Goal: Task Accomplishment & Management: Use online tool/utility

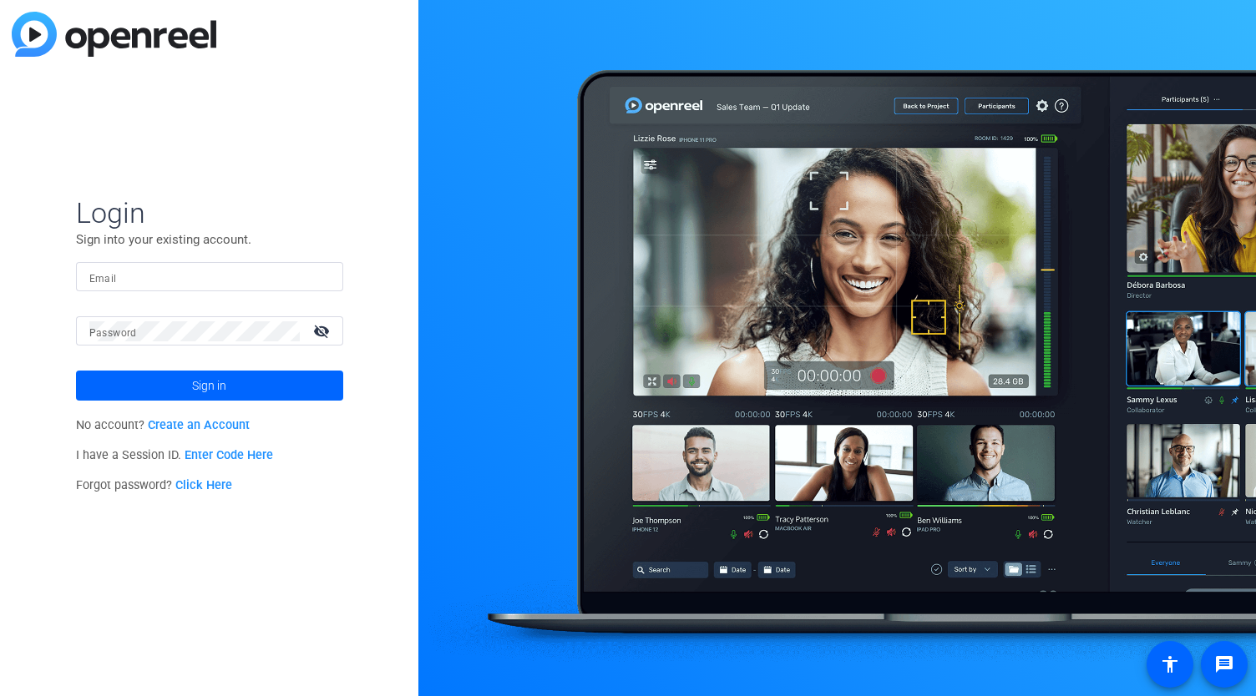
click at [156, 280] on input "Email" at bounding box center [209, 277] width 241 height 20
type input "[PERSON_NAME][EMAIL_ADDRESS][PERSON_NAME][DOMAIN_NAME]"
click at [76, 371] on button "Sign in" at bounding box center [209, 386] width 267 height 30
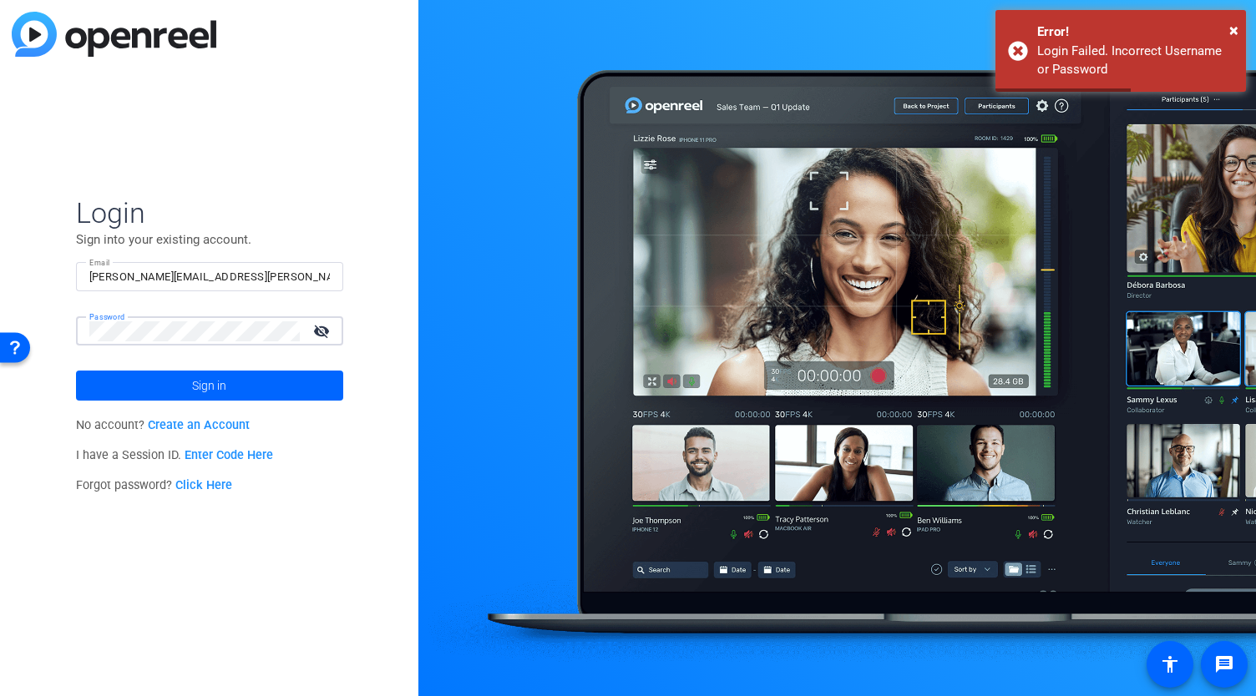
click at [76, 371] on button "Sign in" at bounding box center [209, 386] width 267 height 30
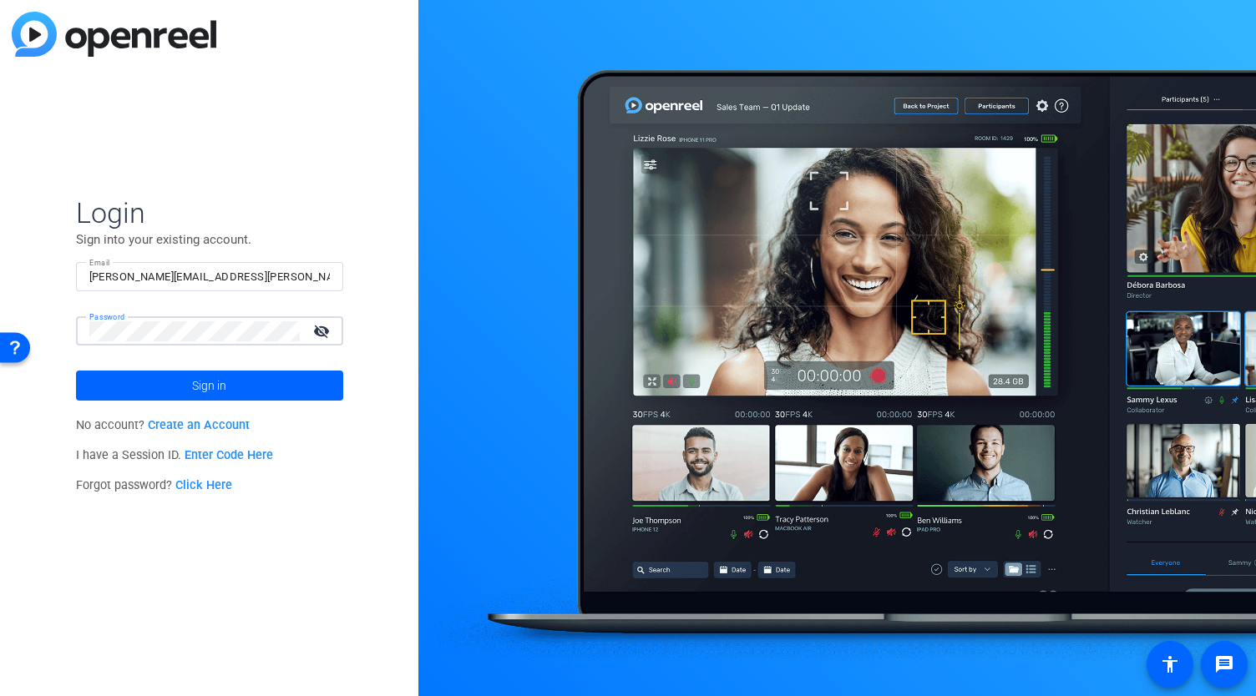
click at [76, 371] on button "Sign in" at bounding box center [209, 386] width 267 height 30
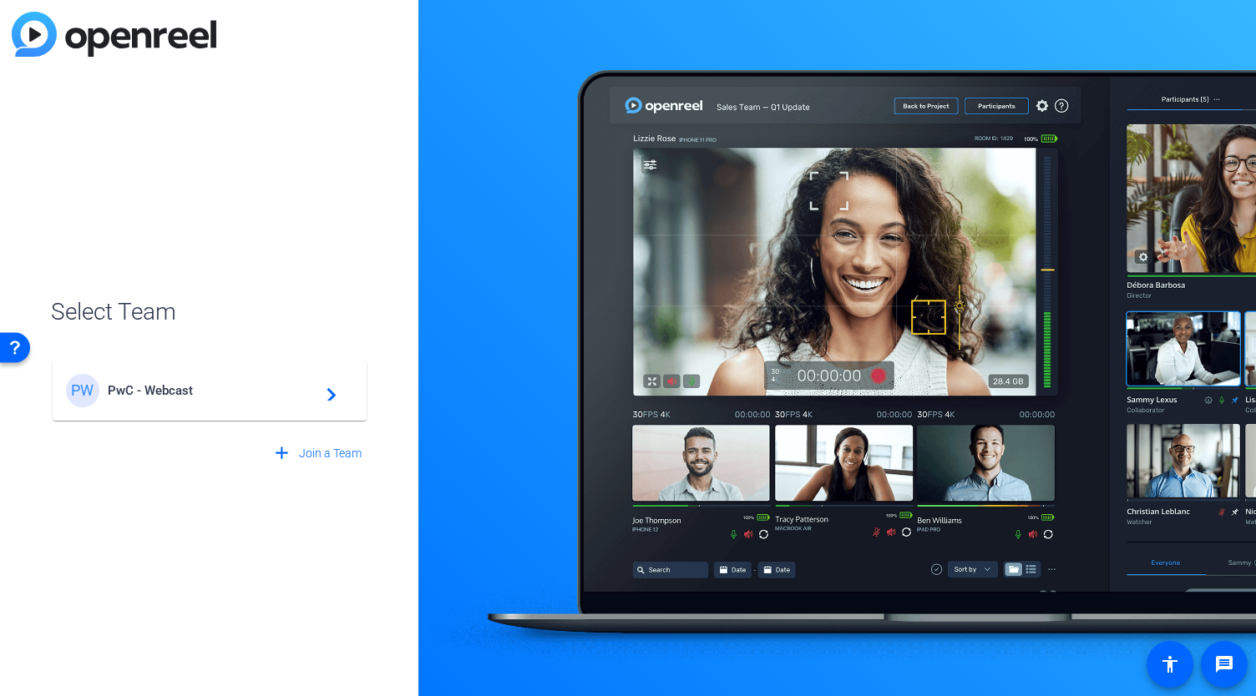
click at [319, 397] on mat-icon "navigate_next" at bounding box center [326, 391] width 20 height 20
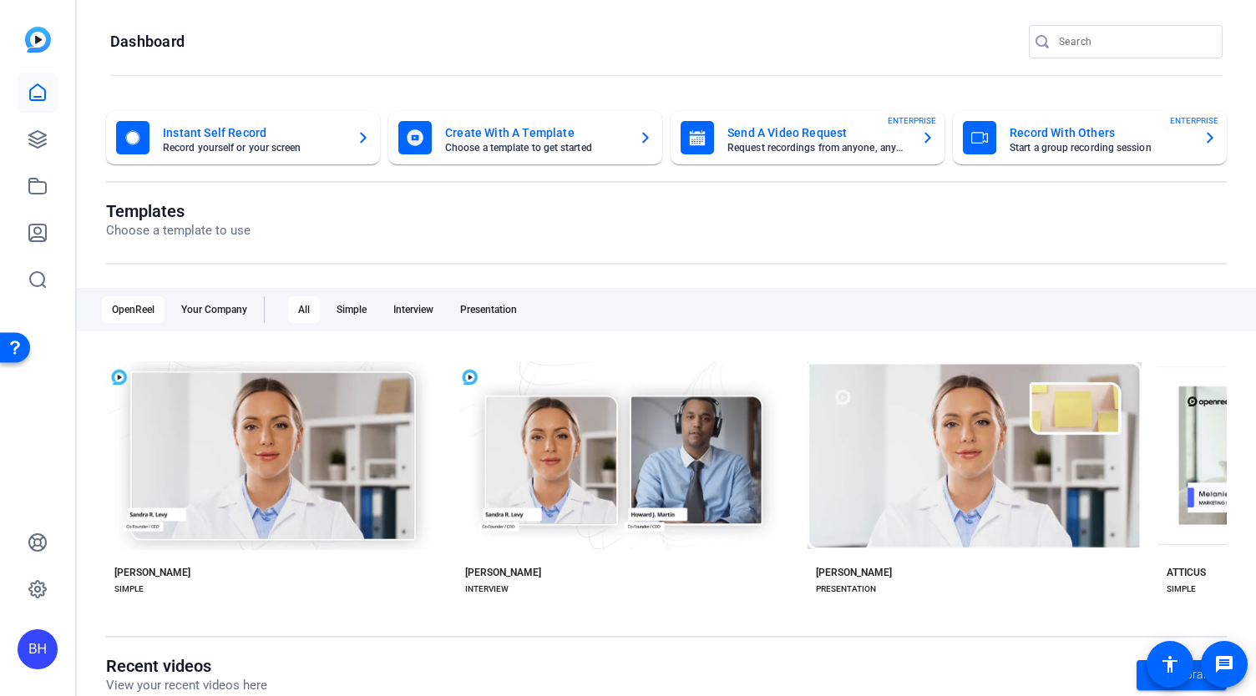
click at [1153, 144] on mat-card-subtitle "Start a group recording session" at bounding box center [1100, 148] width 180 height 10
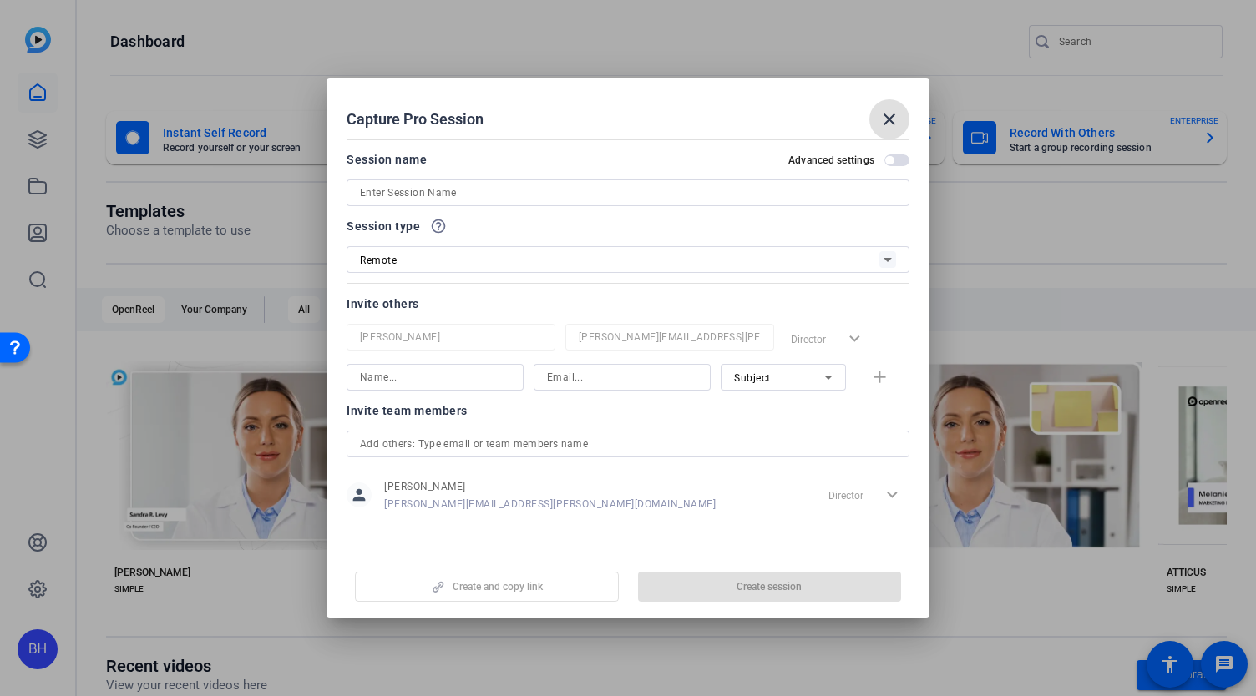
click at [565, 185] on input at bounding box center [628, 193] width 536 height 20
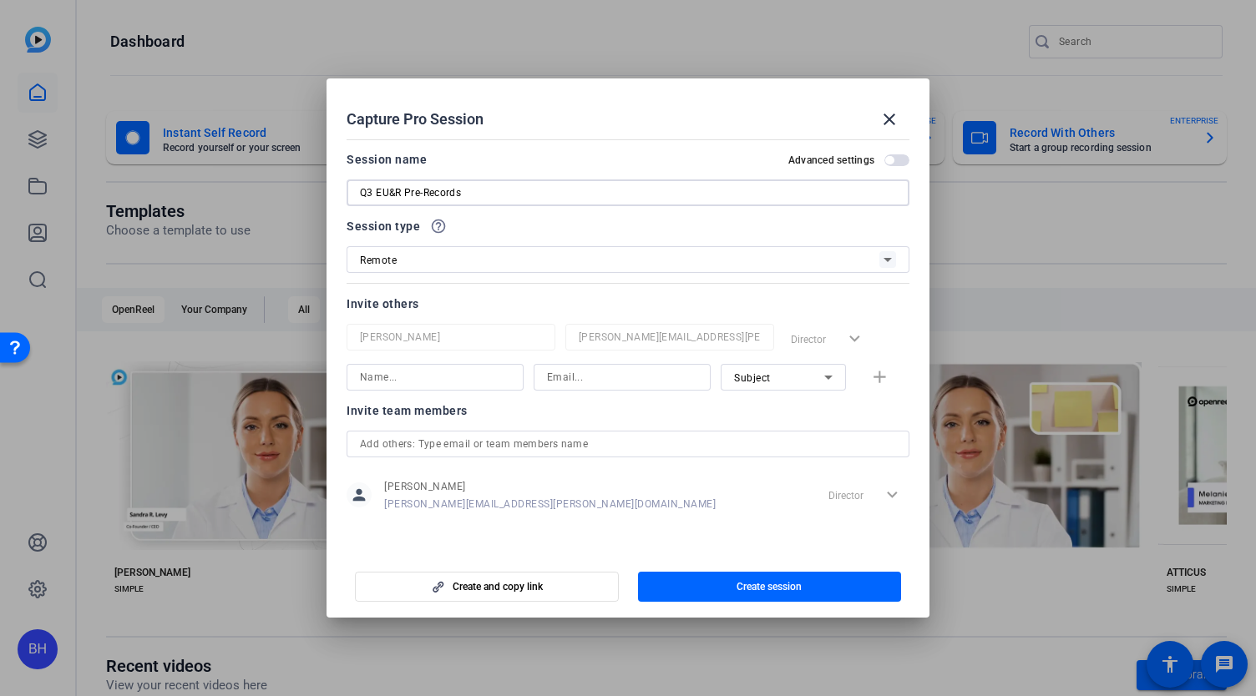
type input "Q3 EU&R Pre-Records"
click at [631, 257] on div "Remote" at bounding box center [619, 260] width 519 height 21
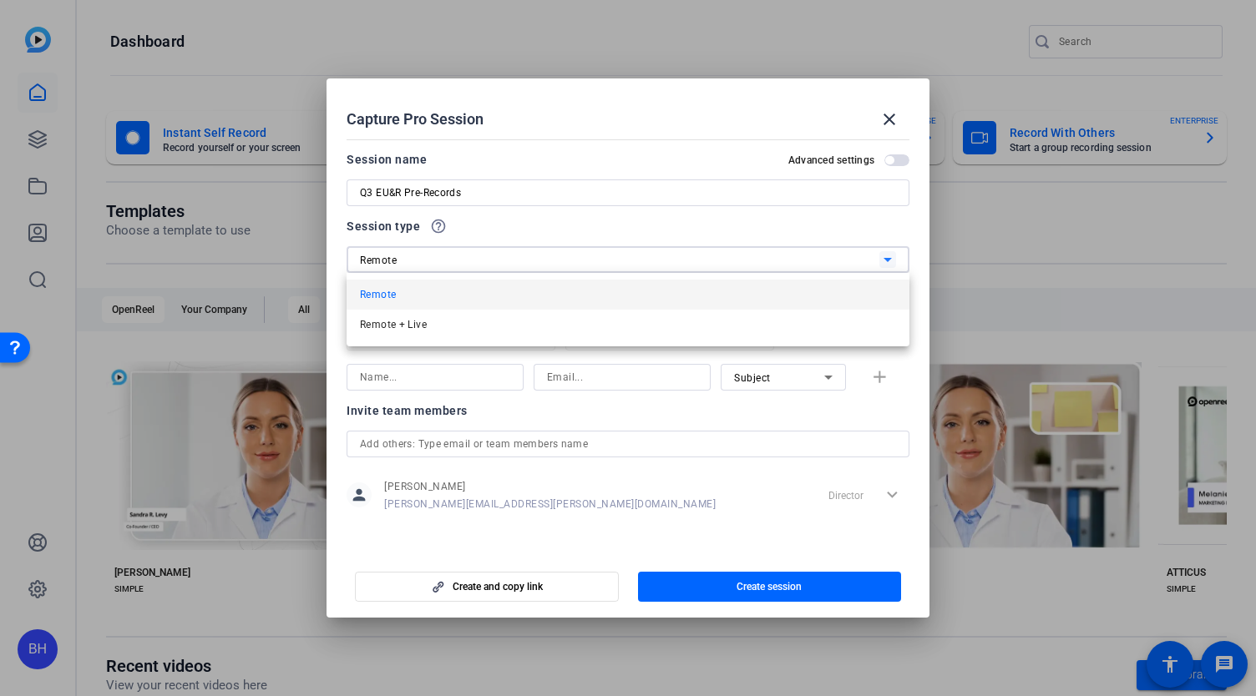
click at [631, 257] on div at bounding box center [628, 348] width 1256 height 696
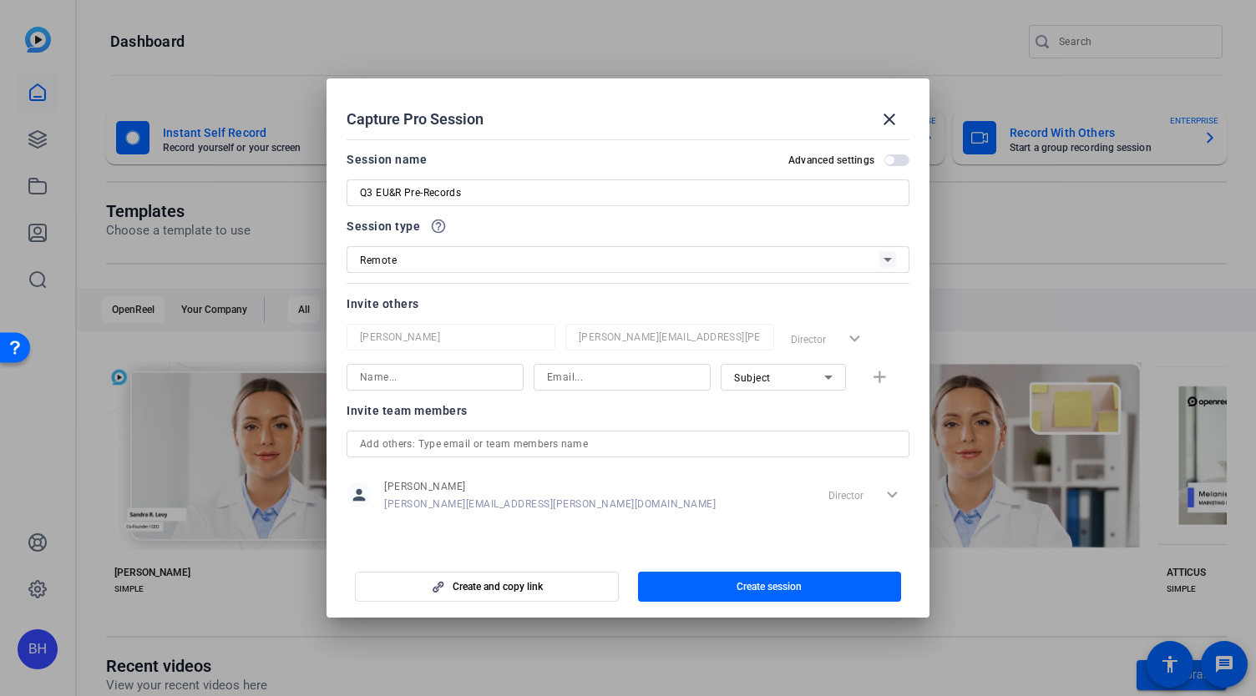
click at [897, 161] on span "button" at bounding box center [896, 160] width 25 height 12
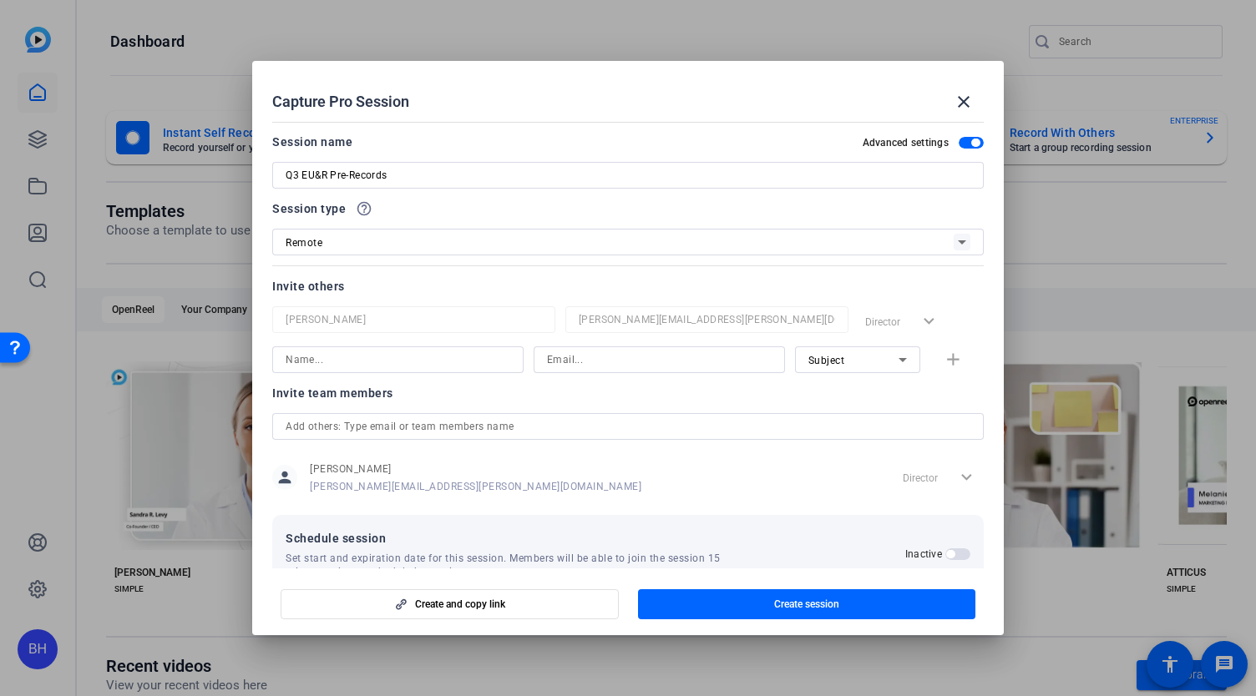
click at [960, 142] on span "button" at bounding box center [971, 143] width 25 height 12
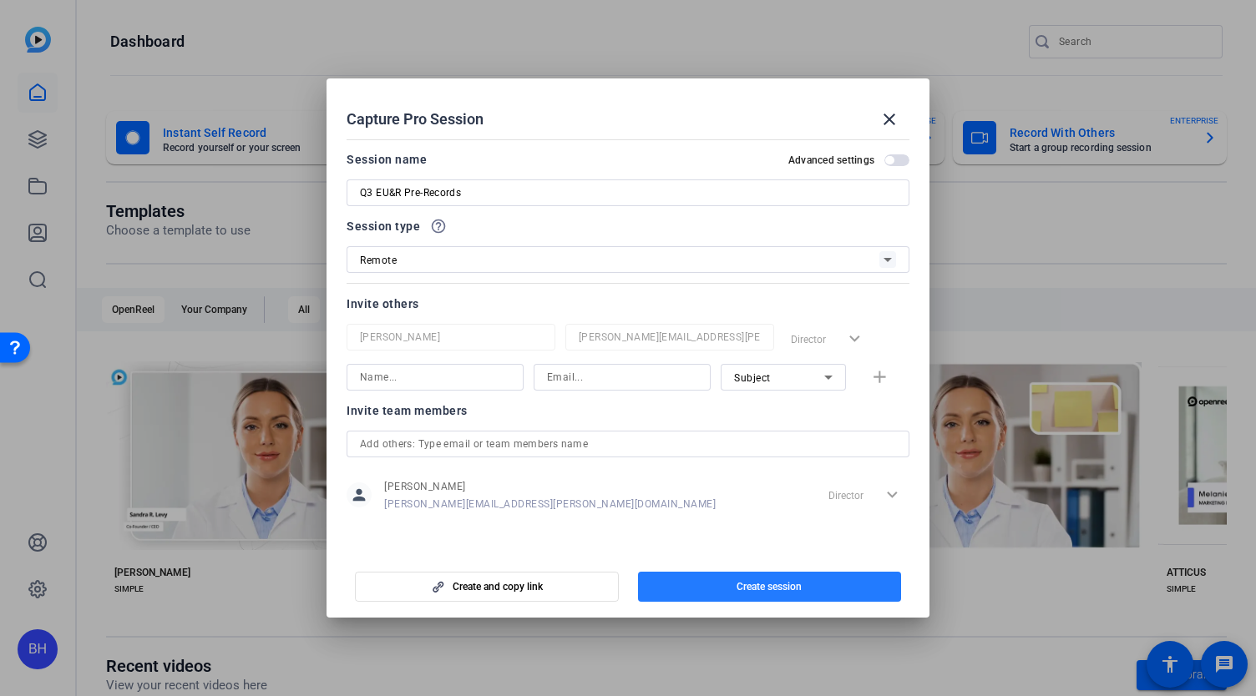
click at [775, 585] on span "Create session" at bounding box center [769, 586] width 65 height 13
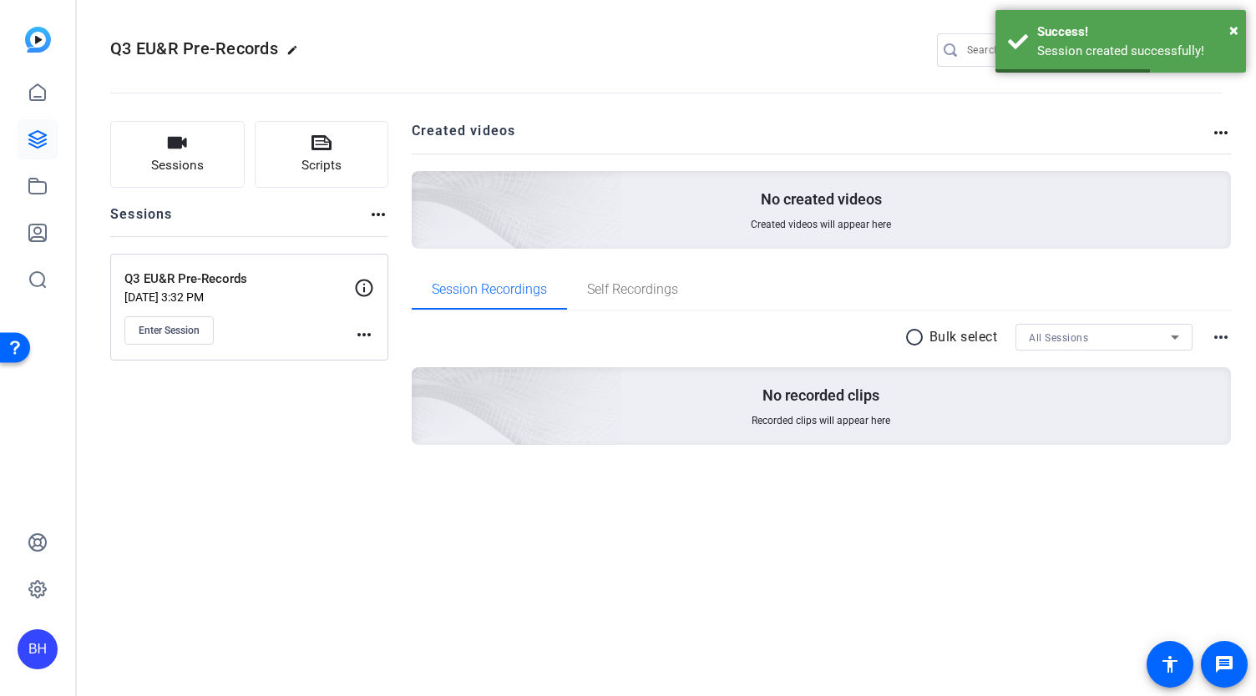
click at [366, 334] on mat-icon "more_horiz" at bounding box center [364, 335] width 20 height 20
click at [381, 361] on span "Edit Session" at bounding box center [405, 358] width 76 height 20
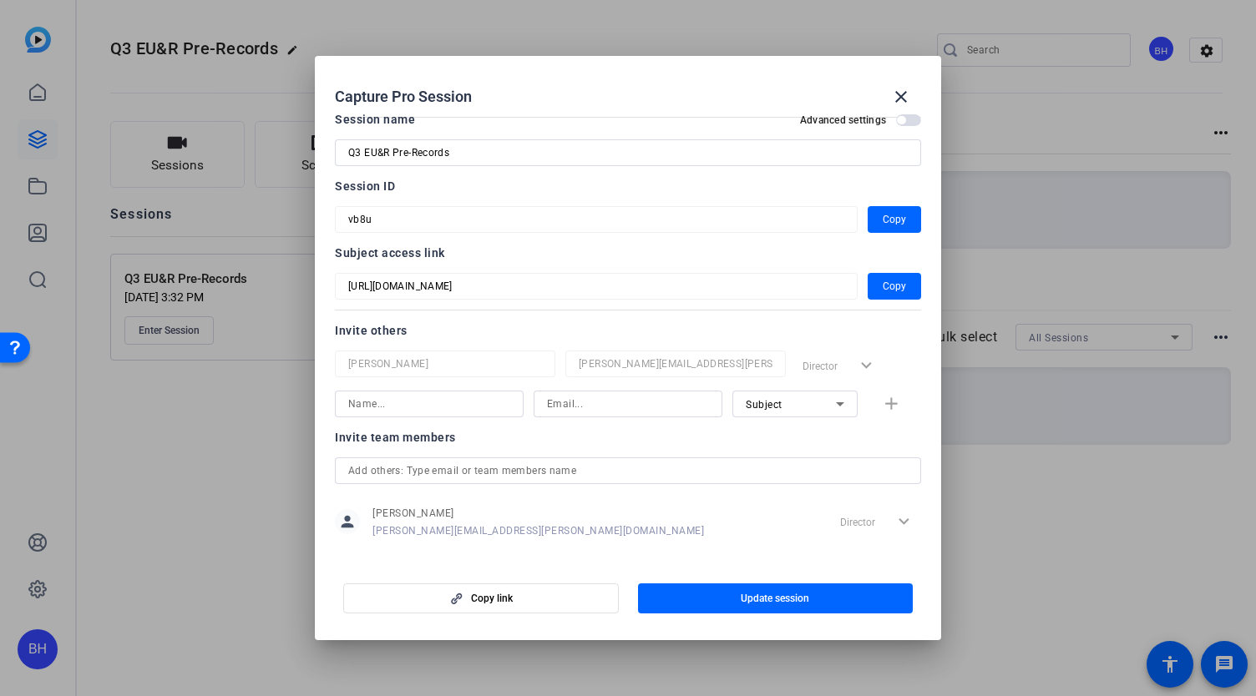
scroll to position [32, 0]
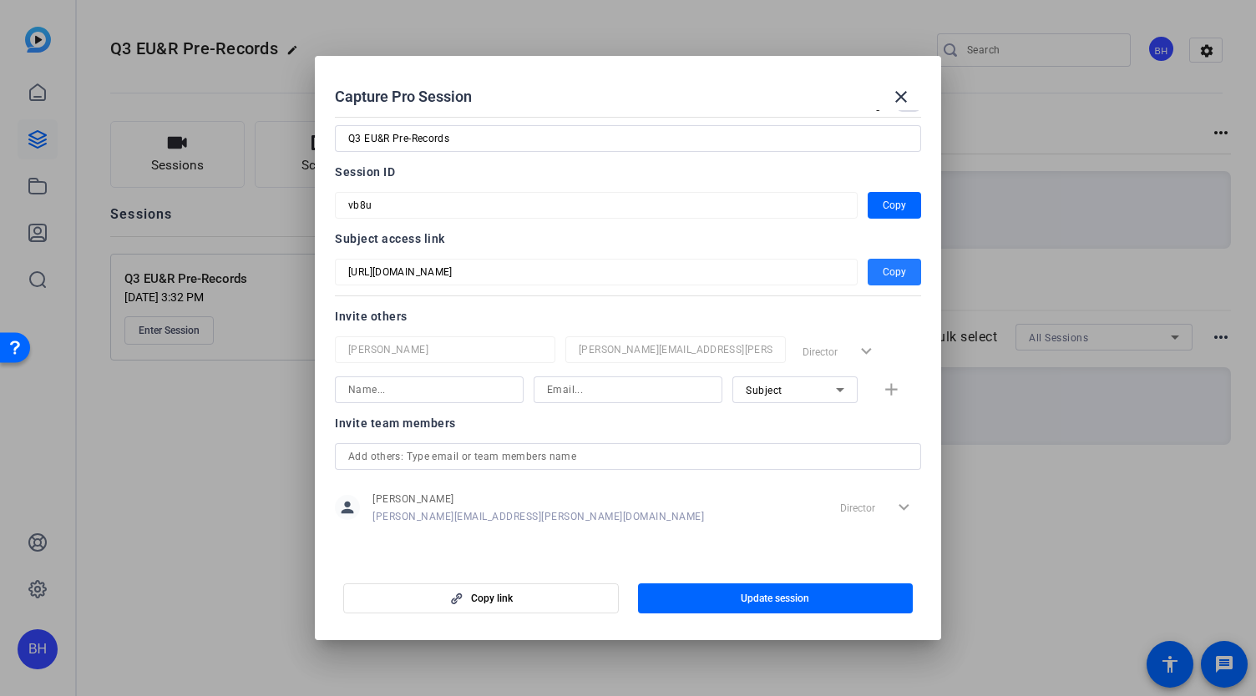
click at [889, 271] on span "Copy" at bounding box center [894, 272] width 23 height 20
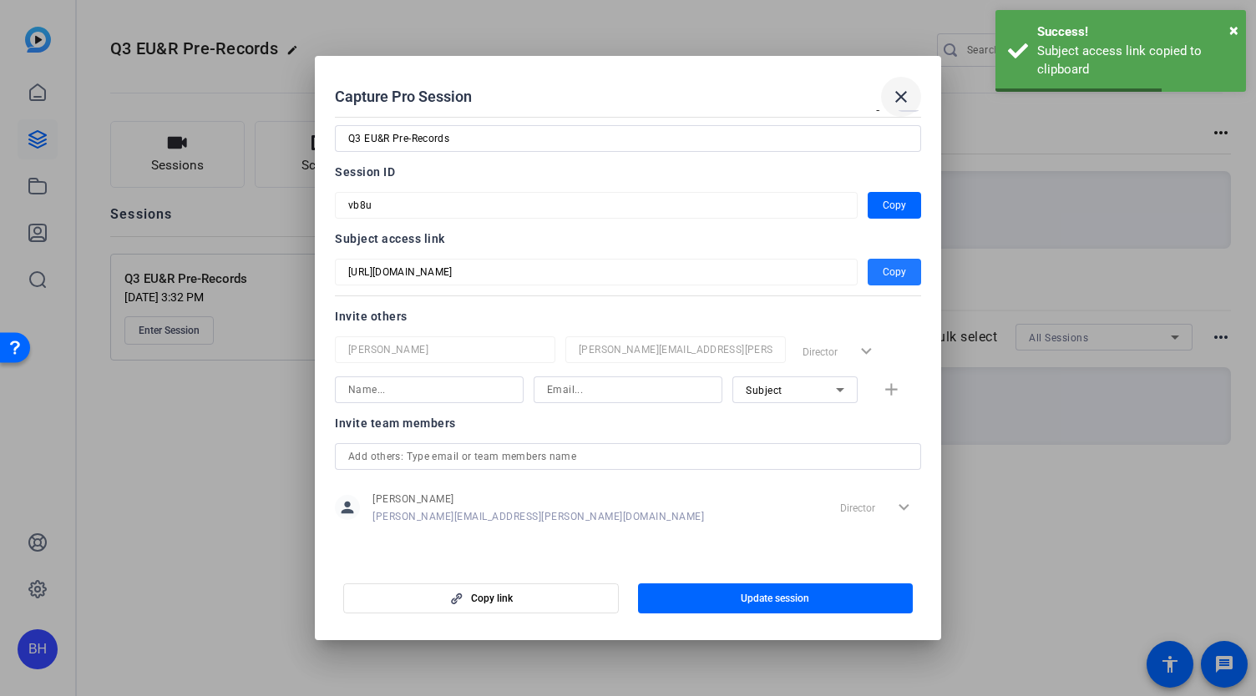
click at [895, 94] on mat-icon "close" at bounding box center [901, 97] width 20 height 20
